Goal: Use online tool/utility: Utilize a website feature to perform a specific function

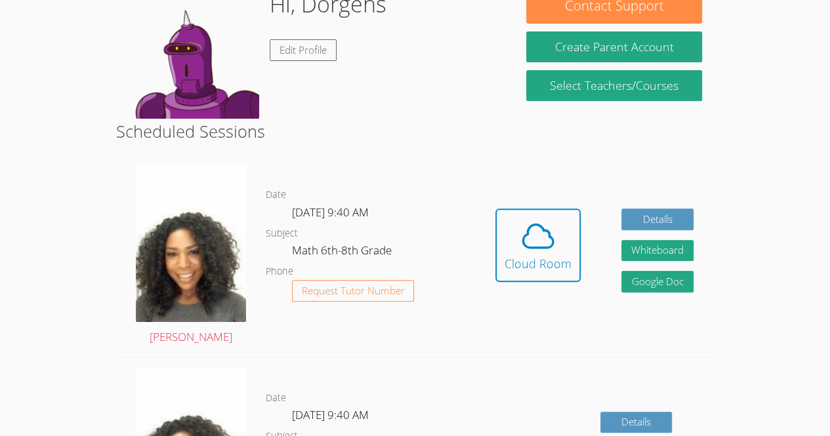
scroll to position [226, 0]
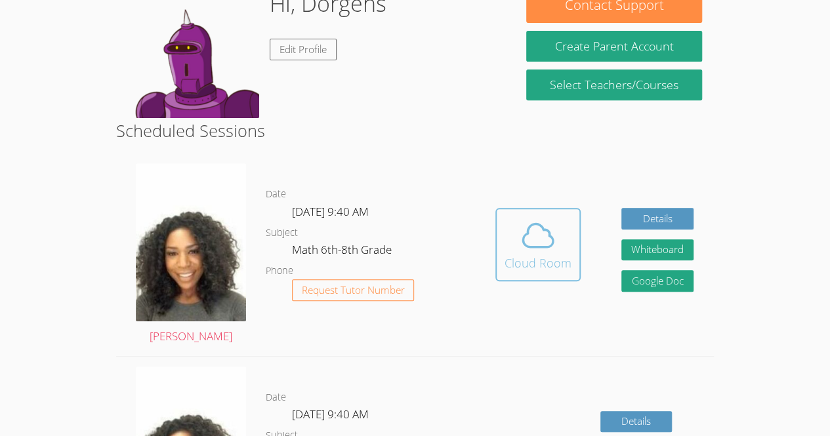
click at [551, 263] on div "Cloud Room" at bounding box center [537, 263] width 67 height 18
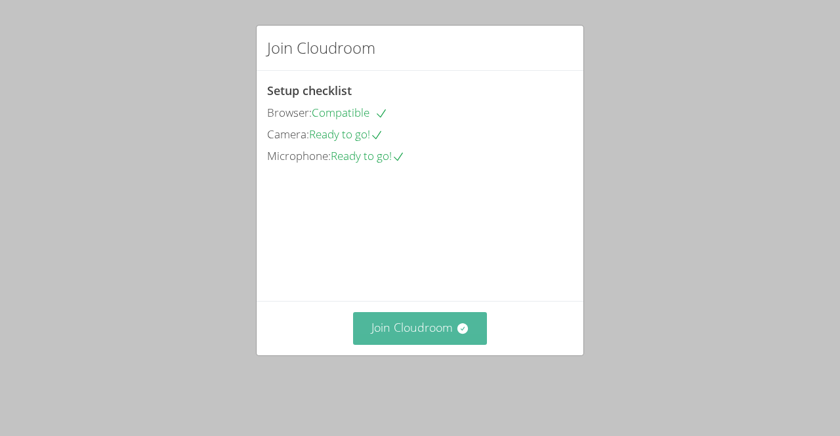
click at [417, 344] on button "Join Cloudroom" at bounding box center [420, 328] width 134 height 32
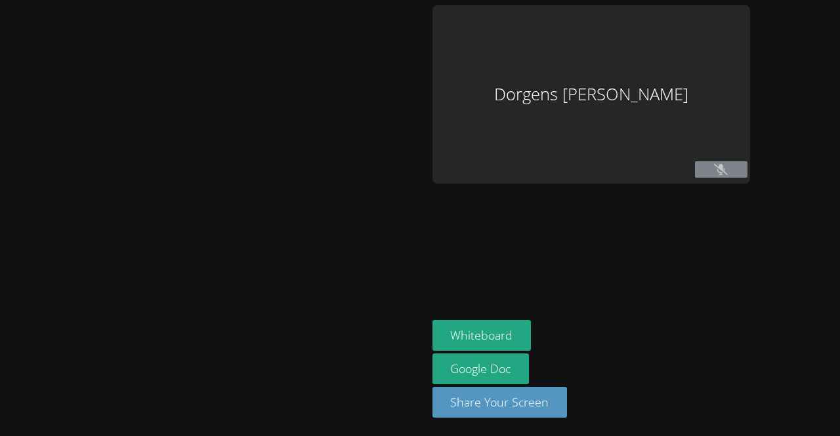
click at [396, 352] on div at bounding box center [213, 218] width 417 height 426
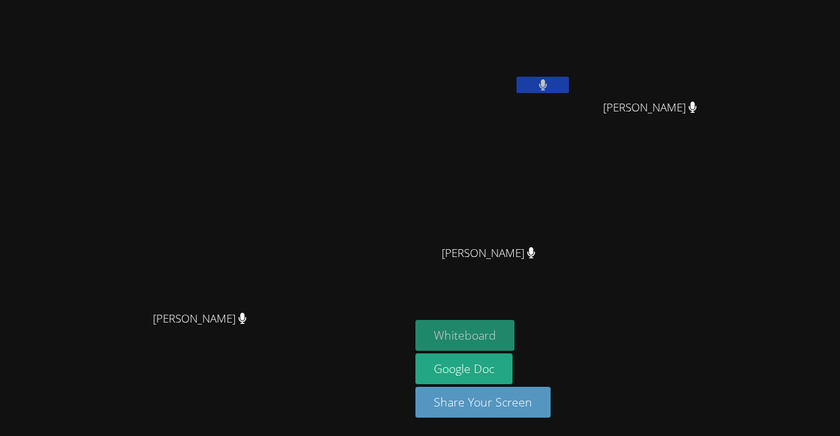
click at [514, 326] on button "Whiteboard" at bounding box center [464, 335] width 99 height 31
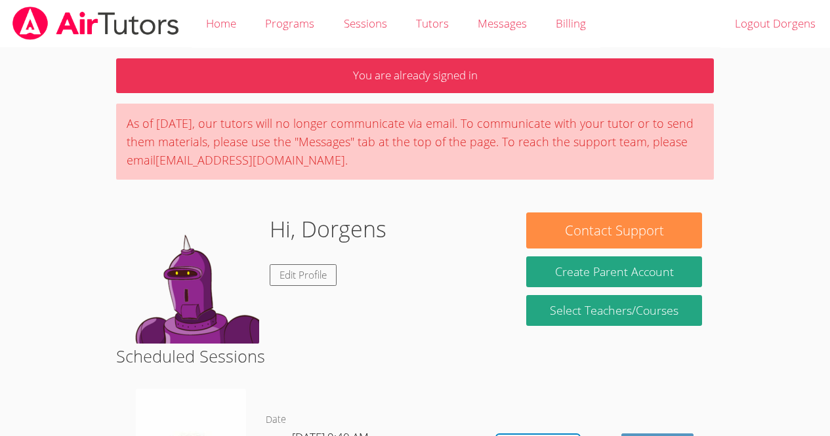
scroll to position [226, 0]
